Goal: Information Seeking & Learning: Learn about a topic

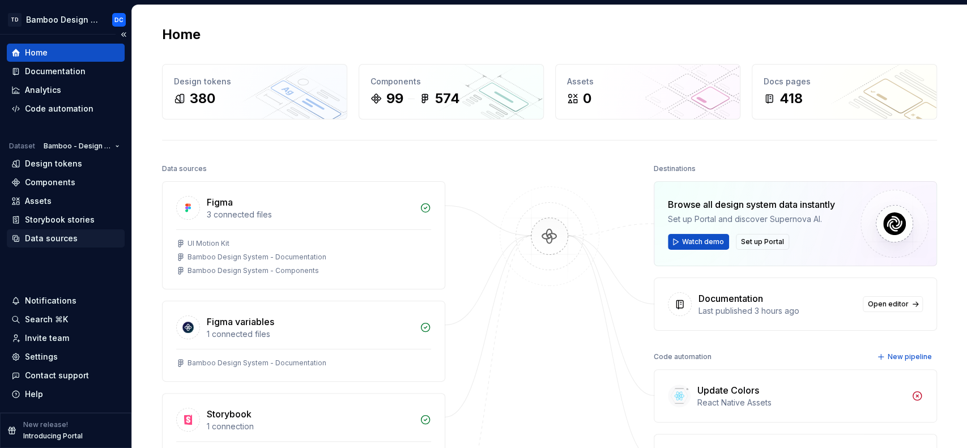
click at [78, 238] on div "Data sources" at bounding box center [65, 238] width 109 height 11
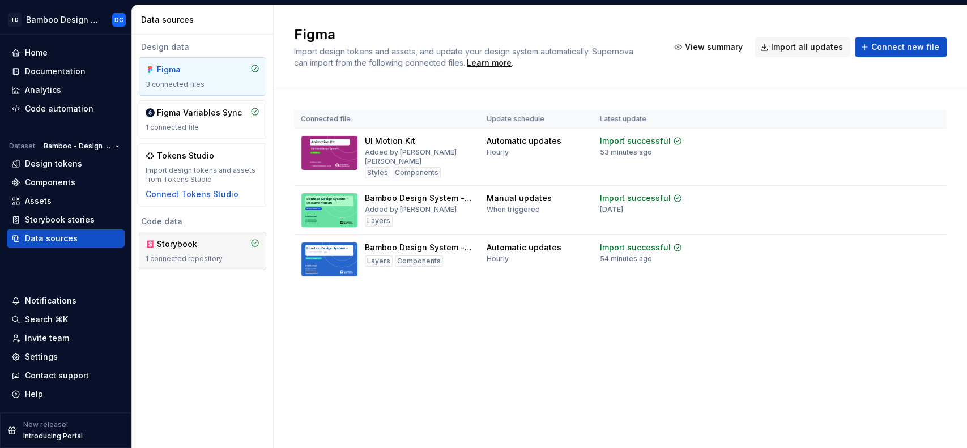
click at [211, 249] on div "Storybook" at bounding box center [203, 243] width 114 height 11
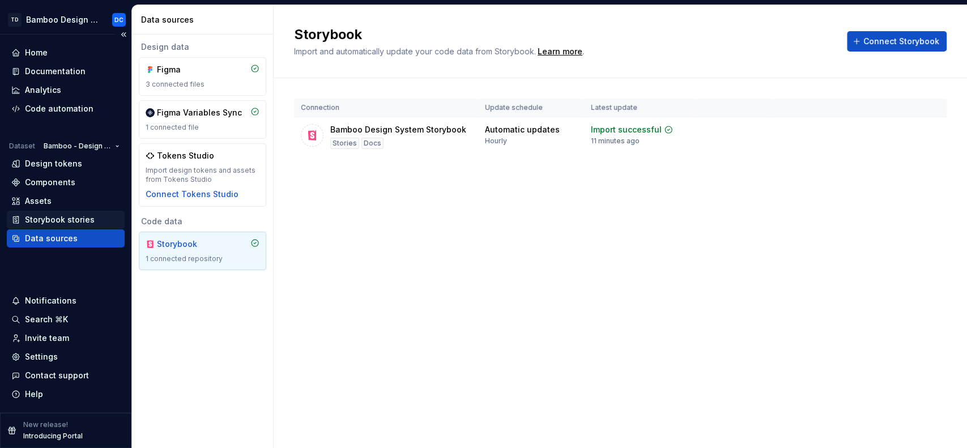
click at [87, 217] on div "Storybook stories" at bounding box center [60, 219] width 70 height 11
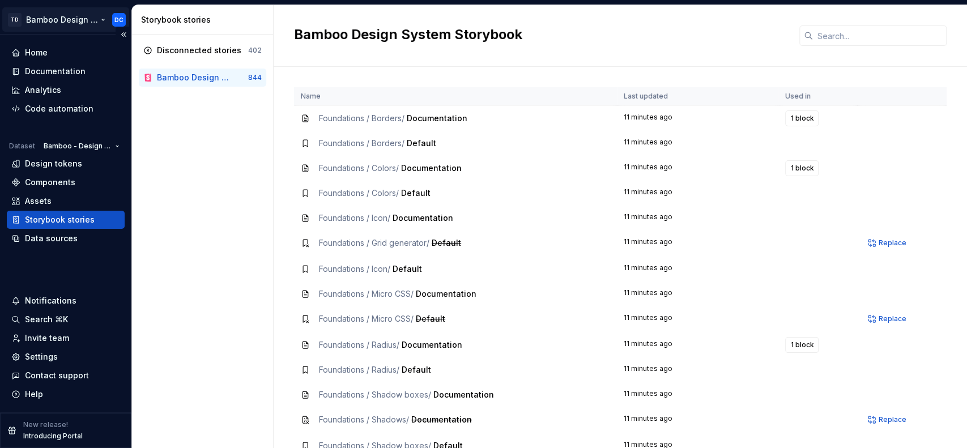
click at [102, 19] on html "TD Bamboo Design System DC Home Documentation Analytics Code automation Dataset…" at bounding box center [483, 224] width 967 height 448
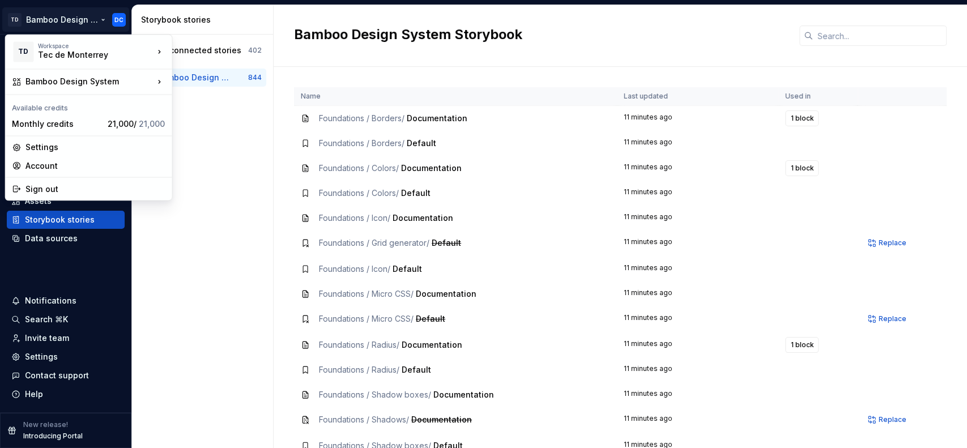
click at [199, 135] on html "TD Bamboo Design System DC Home Documentation Analytics Code automation Dataset…" at bounding box center [483, 224] width 967 height 448
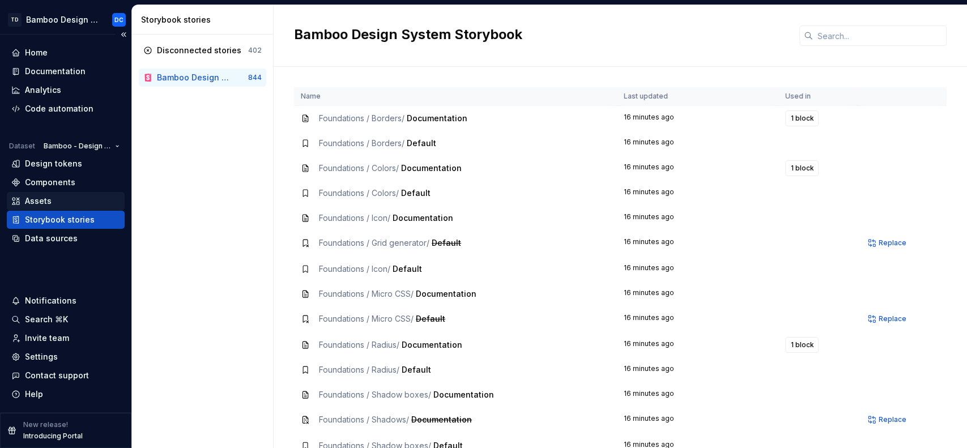
click at [86, 194] on div "Assets" at bounding box center [66, 201] width 118 height 18
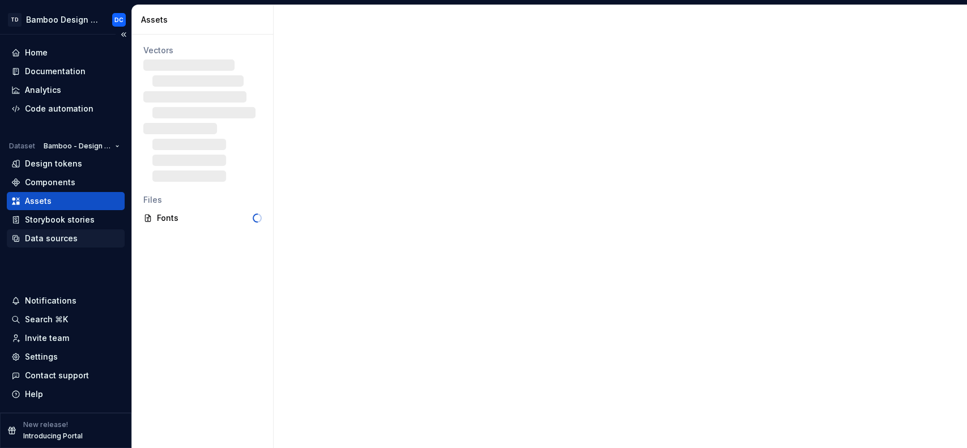
click at [85, 242] on div "Data sources" at bounding box center [65, 238] width 109 height 11
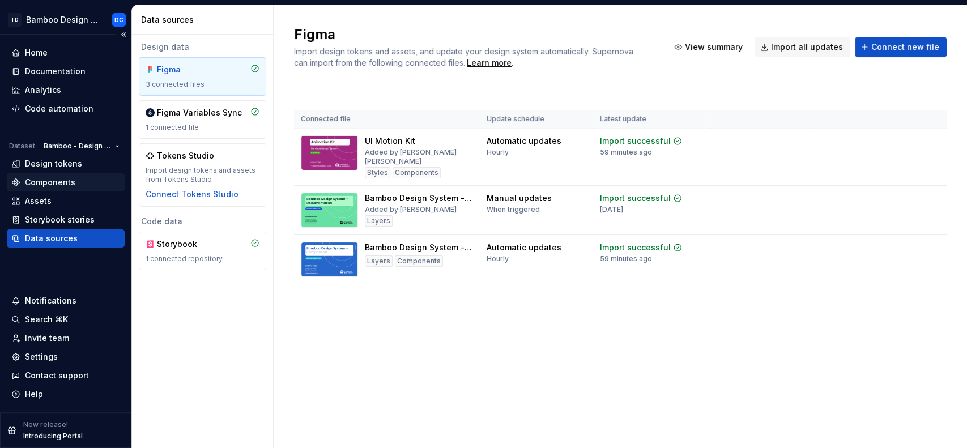
click at [81, 182] on div "Components" at bounding box center [65, 182] width 109 height 11
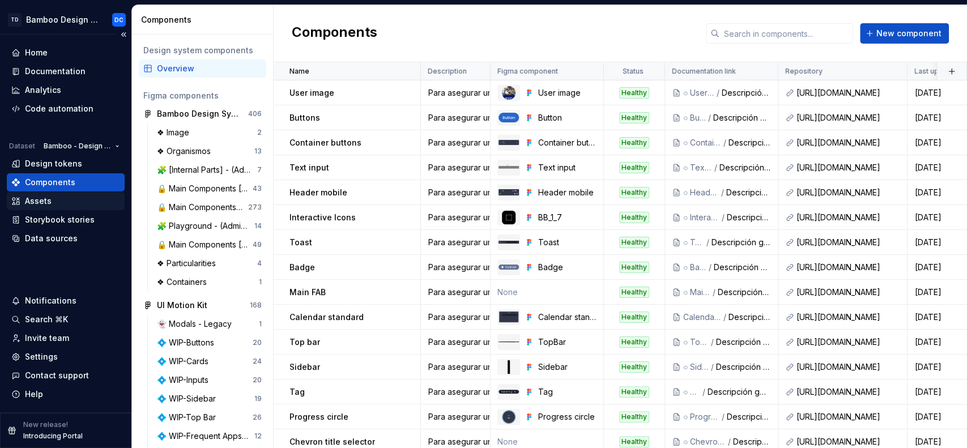
click at [86, 206] on div "Assets" at bounding box center [65, 200] width 109 height 11
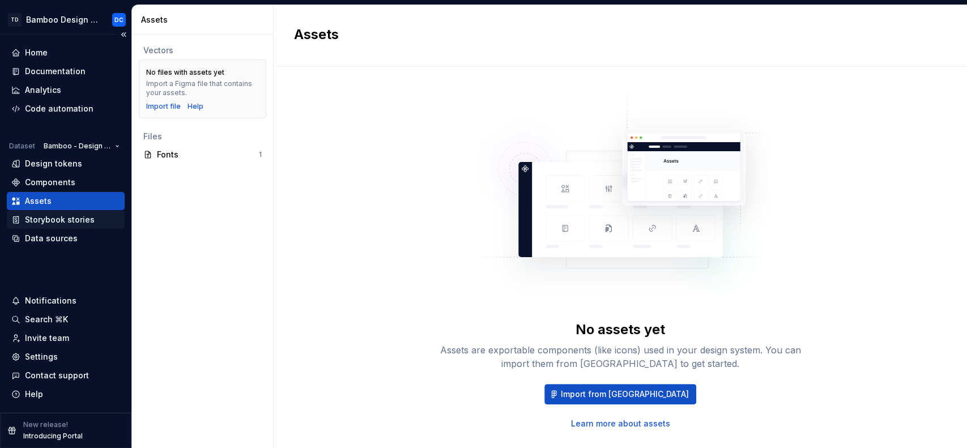
click at [83, 223] on div "Storybook stories" at bounding box center [60, 219] width 70 height 11
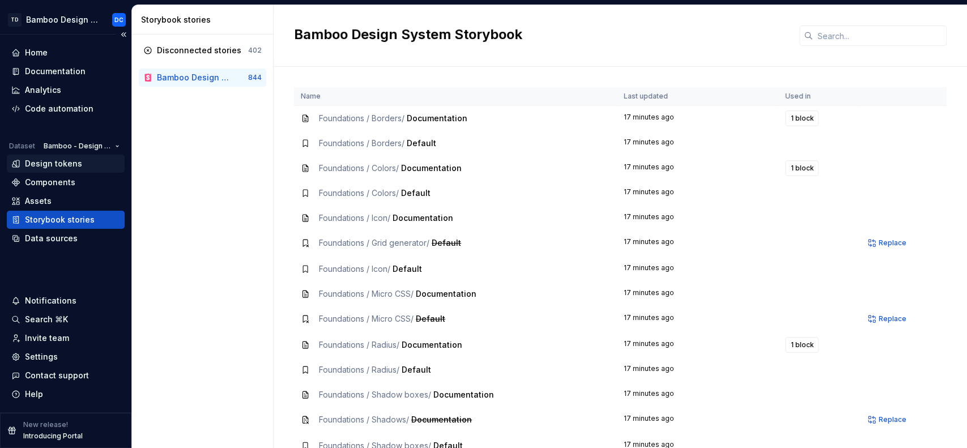
click at [75, 163] on div "Design tokens" at bounding box center [53, 163] width 57 height 11
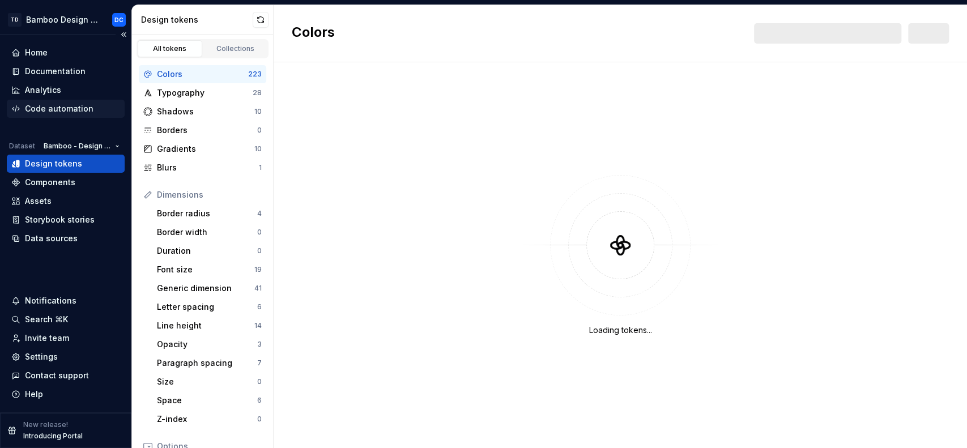
click at [74, 114] on div "Code automation" at bounding box center [59, 108] width 69 height 11
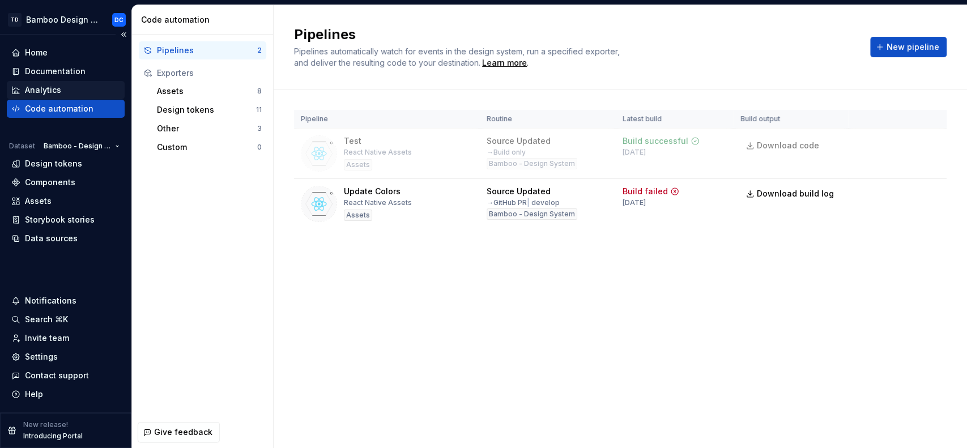
click at [67, 88] on div "Analytics" at bounding box center [65, 89] width 109 height 11
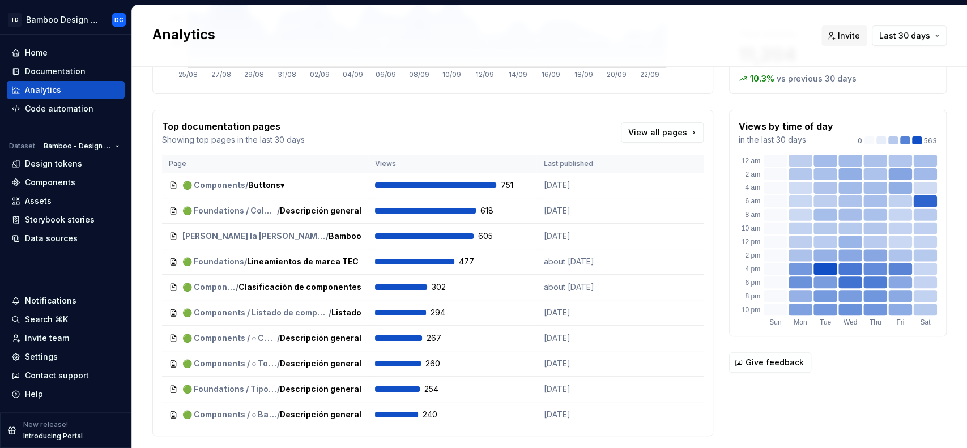
scroll to position [190, 0]
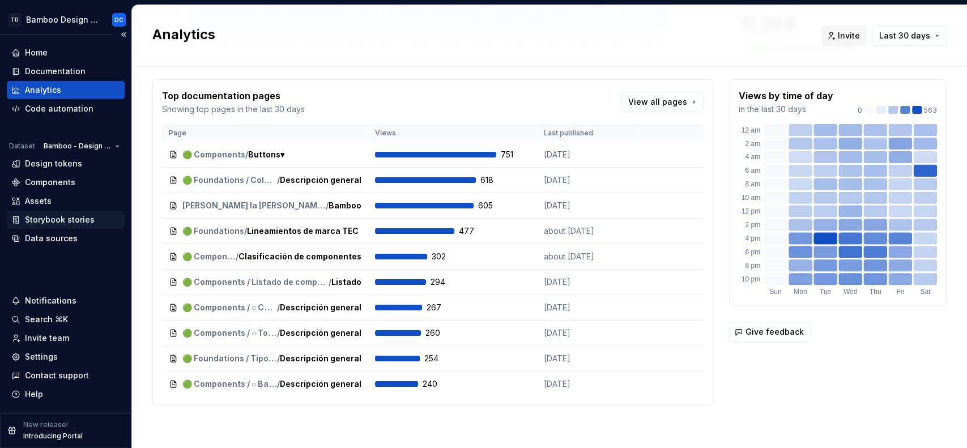
click at [85, 219] on div "Storybook stories" at bounding box center [60, 219] width 70 height 11
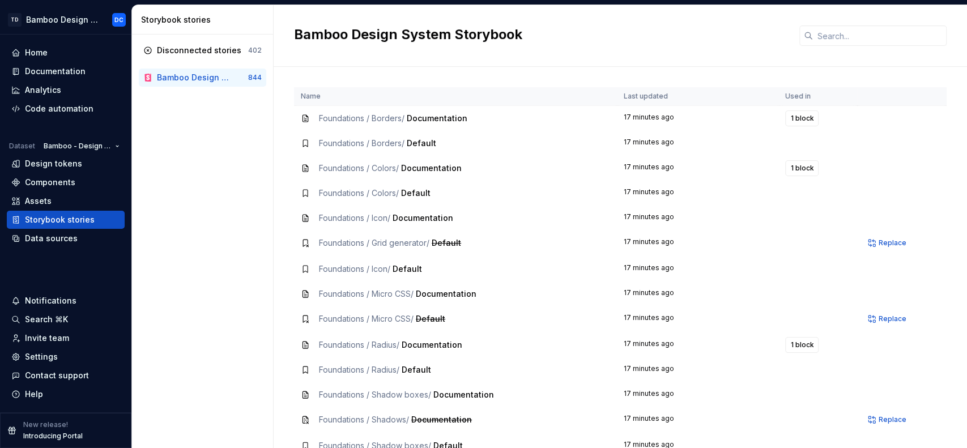
click at [234, 76] on div "Bamboo Design System Storybook" at bounding box center [202, 77] width 91 height 11
click at [220, 79] on div "Bamboo Design System Storybook" at bounding box center [193, 77] width 73 height 11
click at [221, 77] on div "Bamboo Design System Storybook" at bounding box center [193, 77] width 73 height 11
drag, startPoint x: 221, startPoint y: 77, endPoint x: 185, endPoint y: 119, distance: 55.4
click at [185, 119] on div "Disconnected stories 402 Bamboo Design System Storybook 844" at bounding box center [202, 242] width 141 height 414
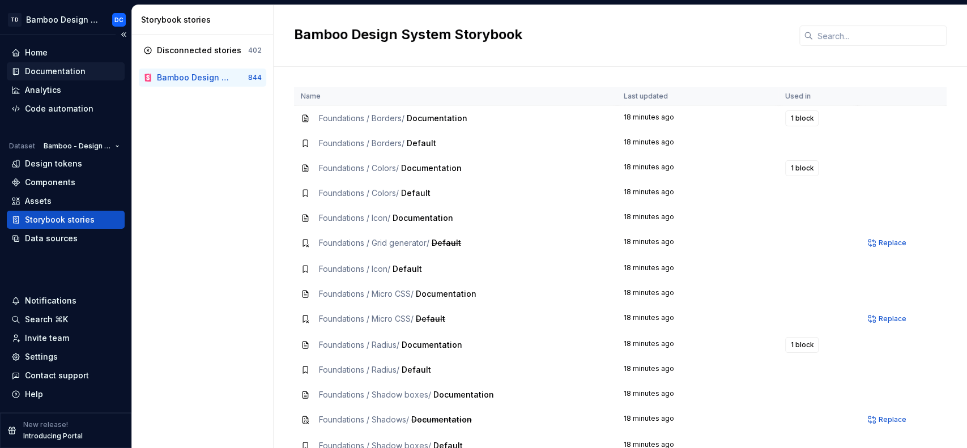
click at [57, 70] on div "Documentation" at bounding box center [55, 71] width 61 height 11
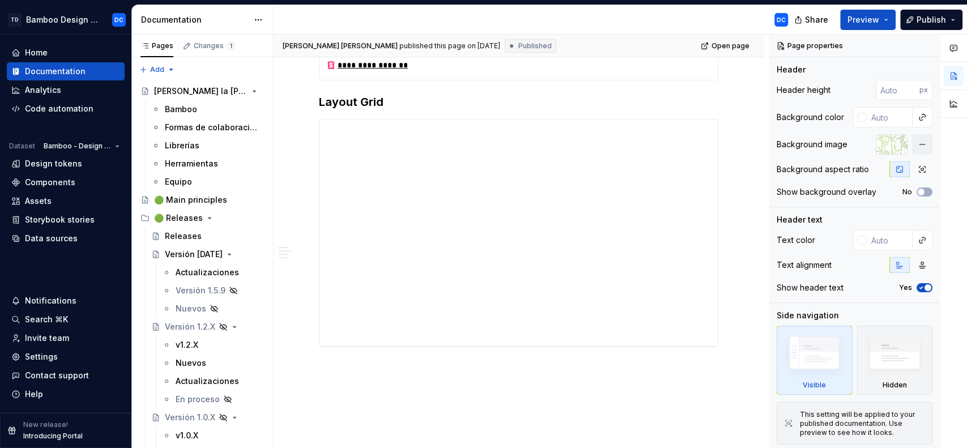
scroll to position [529, 0]
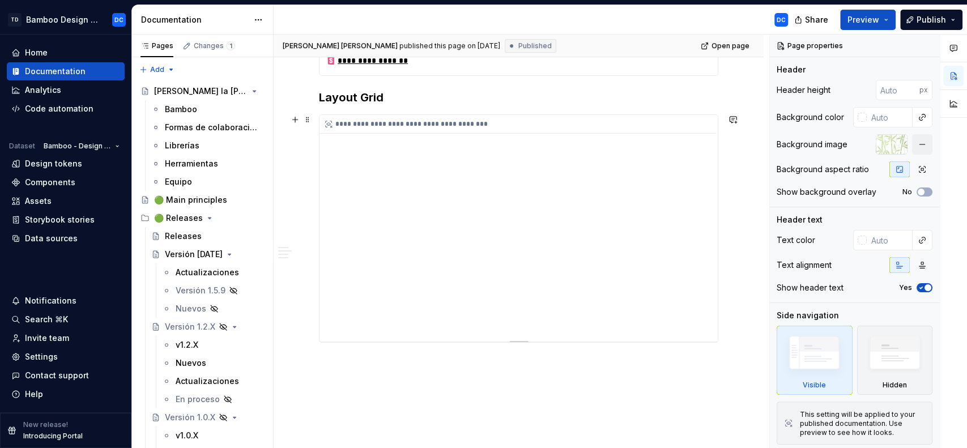
click at [378, 238] on div "**********" at bounding box center [518, 228] width 398 height 227
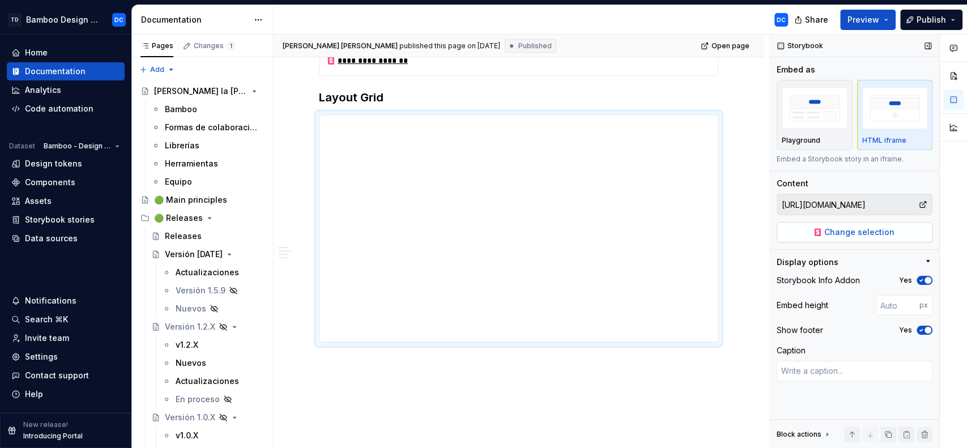
click at [874, 234] on span "Change selection" at bounding box center [859, 232] width 70 height 11
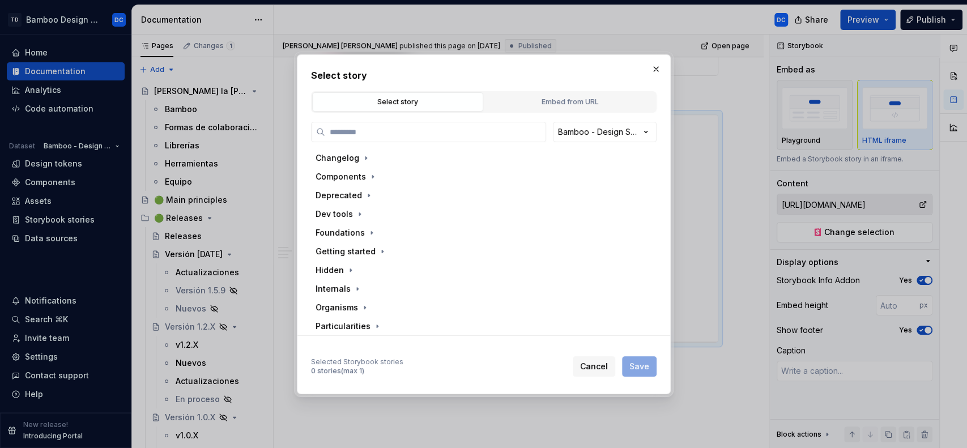
click at [444, 104] on div "Select story" at bounding box center [397, 101] width 163 height 11
click at [440, 103] on div "Select story" at bounding box center [397, 101] width 163 height 11
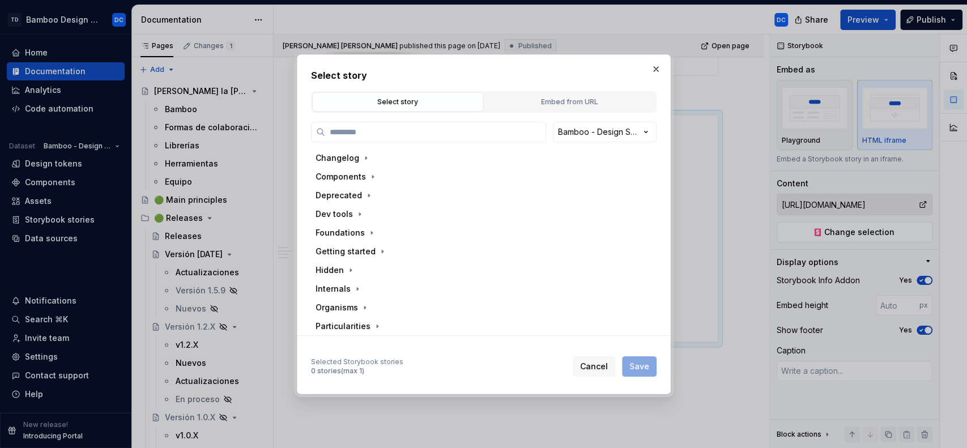
click at [440, 103] on div "Select story" at bounding box center [397, 101] width 163 height 11
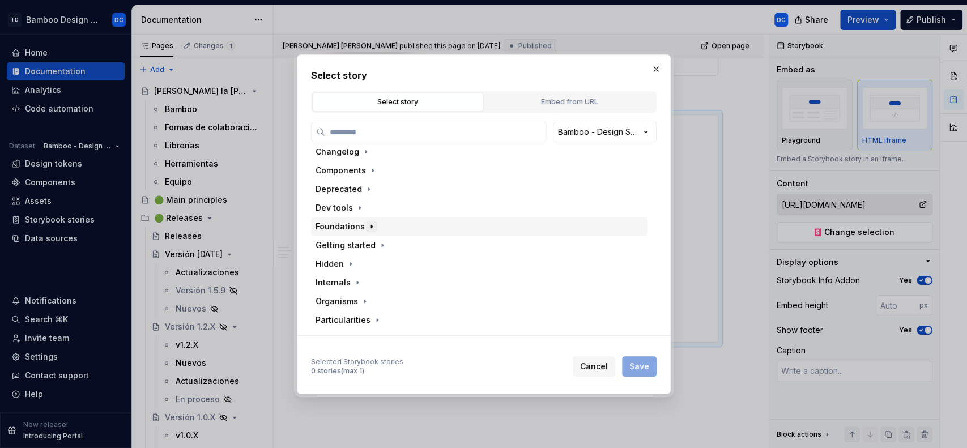
scroll to position [0, 0]
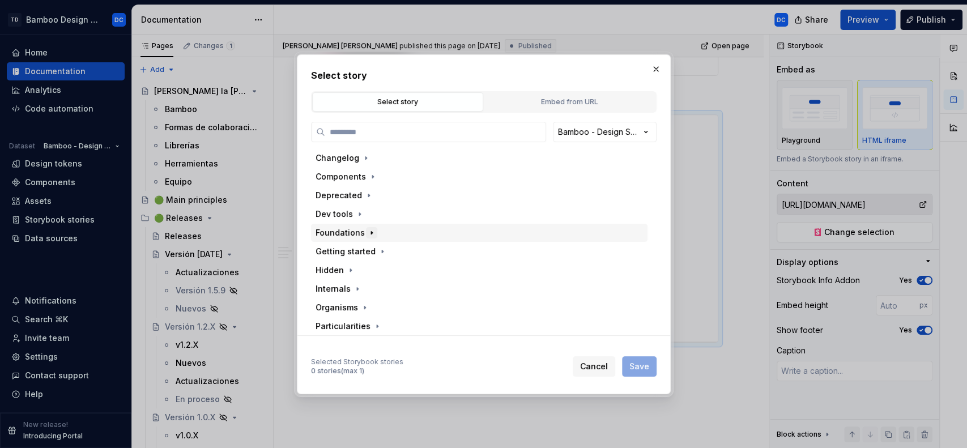
click at [367, 232] on icon "button" at bounding box center [371, 232] width 9 height 9
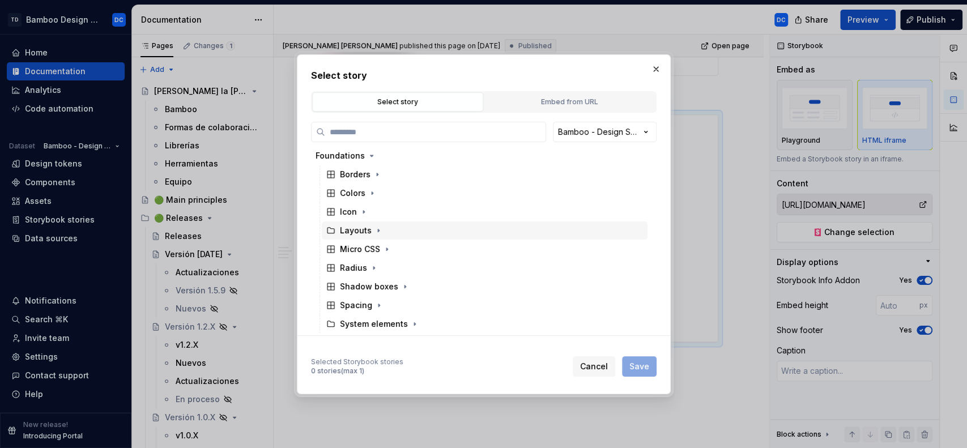
scroll to position [78, 0]
click at [376, 231] on icon "button" at bounding box center [378, 229] width 9 height 9
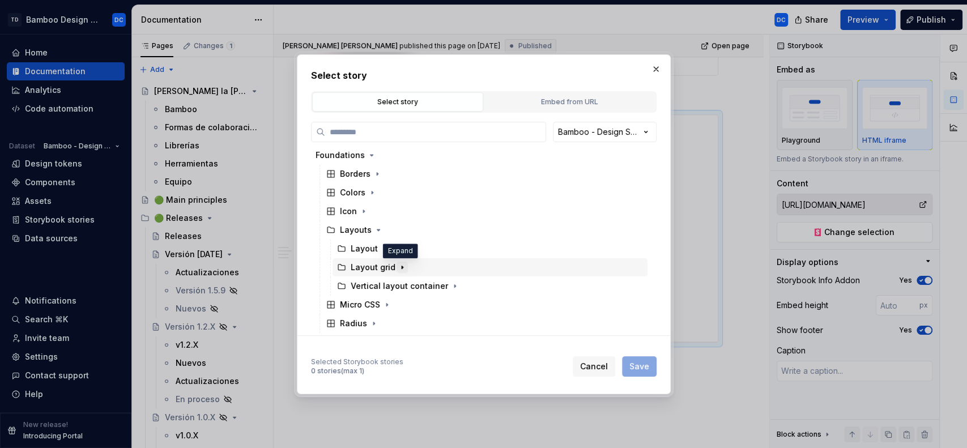
click at [402, 266] on icon "button" at bounding box center [402, 267] width 1 height 3
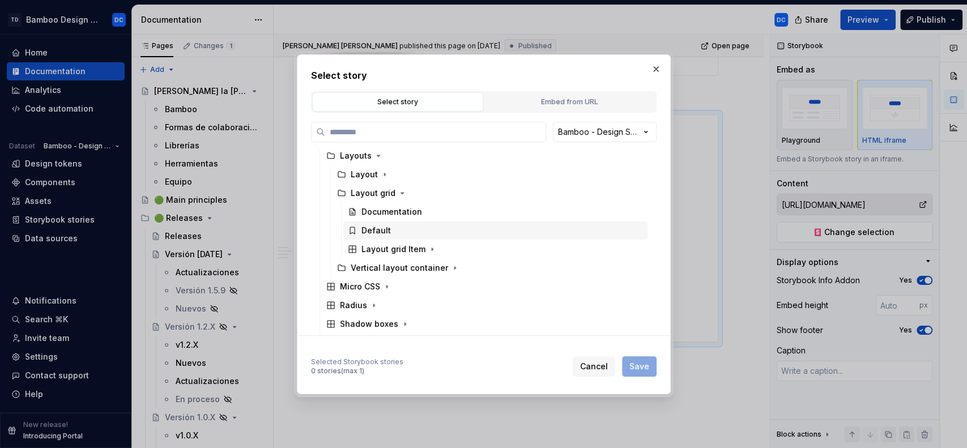
scroll to position [152, 0]
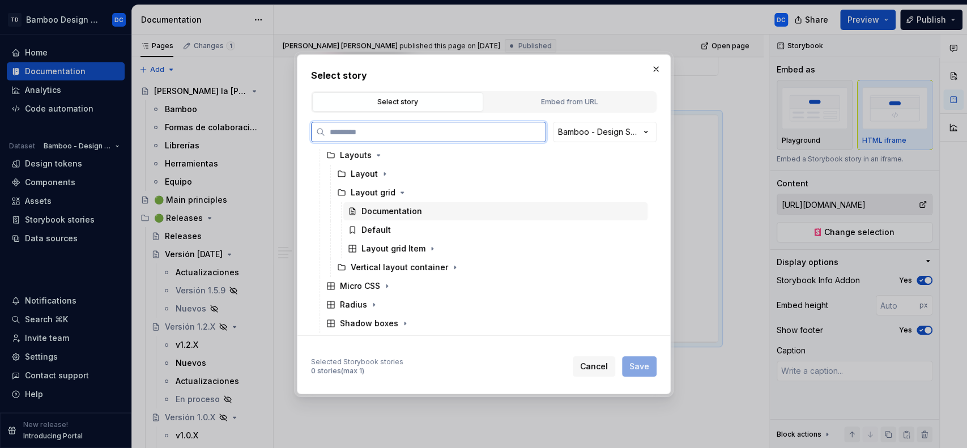
click at [406, 212] on div "Documentation" at bounding box center [391, 211] width 61 height 11
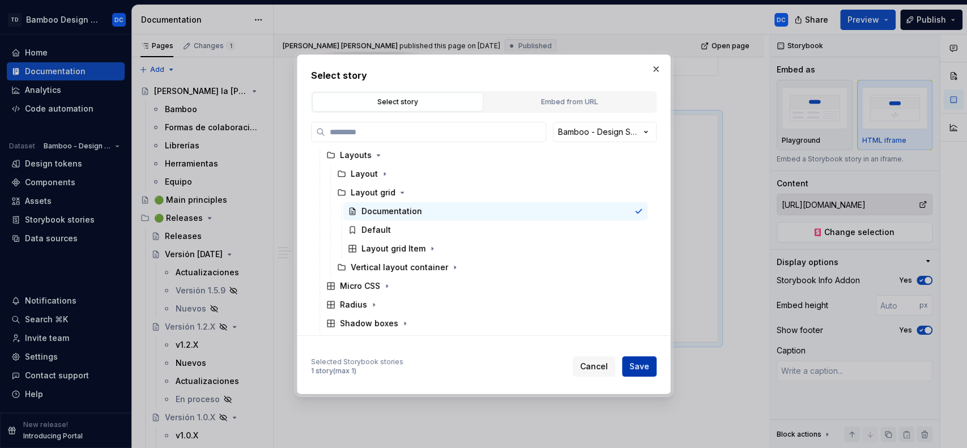
click at [642, 365] on span "Save" at bounding box center [639, 366] width 20 height 11
type textarea "*"
type input "Foundations / Layouts / Layout grid / Documentation"
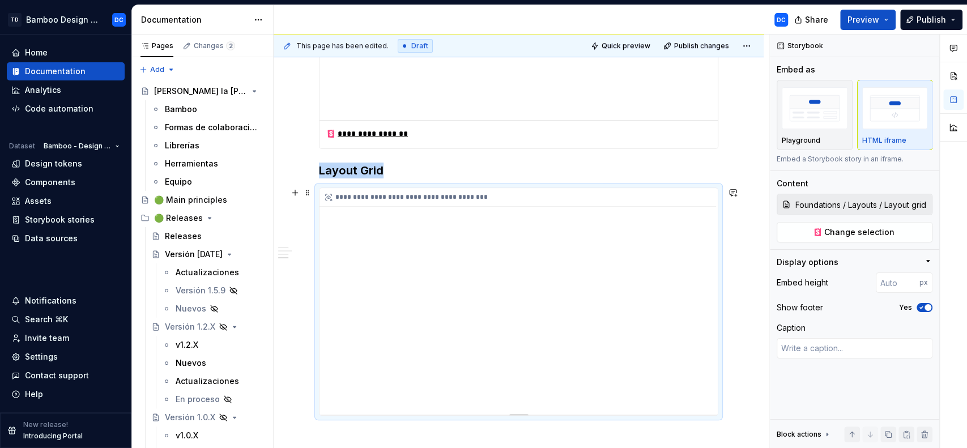
scroll to position [447, 0]
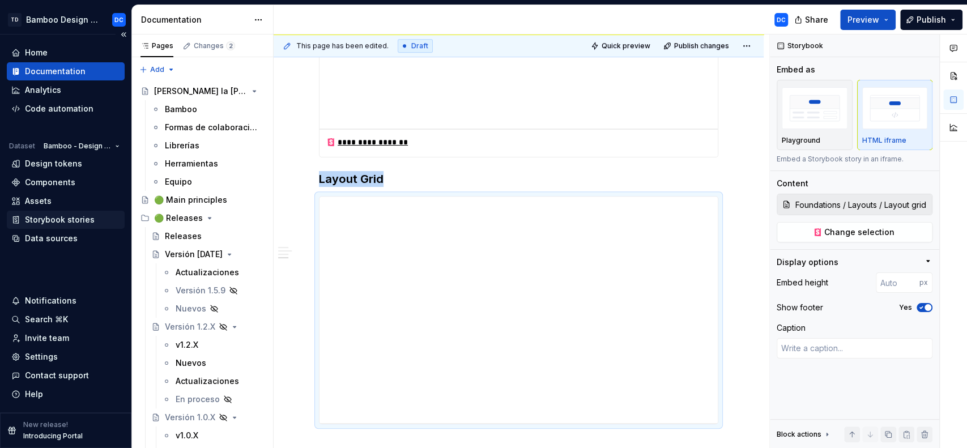
type textarea "*"
click at [73, 216] on div "Storybook stories" at bounding box center [60, 219] width 70 height 11
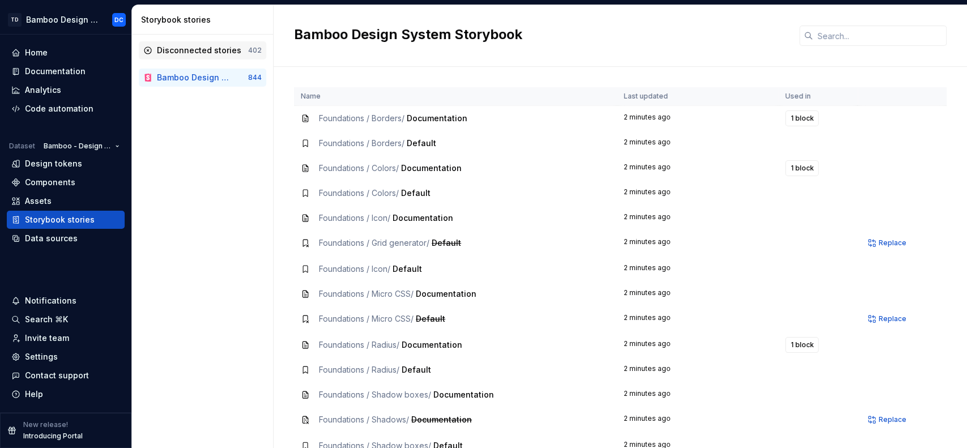
click at [218, 48] on div "Disconnected stories" at bounding box center [199, 50] width 84 height 11
